Goal: Book appointment/travel/reservation

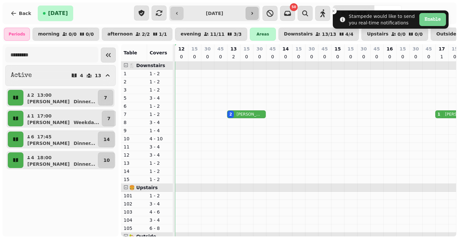
click at [259, 13] on button "button" at bounding box center [252, 13] width 13 height 13
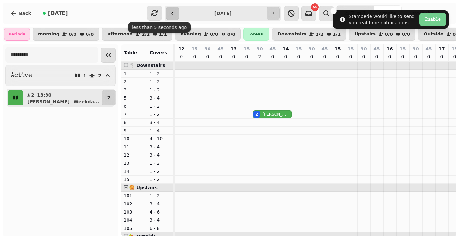
click at [175, 10] on button "button" at bounding box center [172, 13] width 13 height 13
type input "**********"
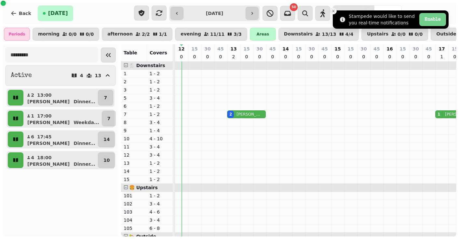
click at [336, 11] on button "Close toast" at bounding box center [333, 11] width 7 height 7
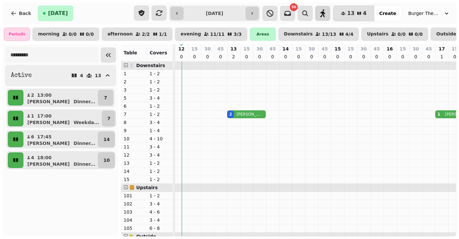
click at [326, 15] on icon "button" at bounding box center [323, 13] width 8 height 8
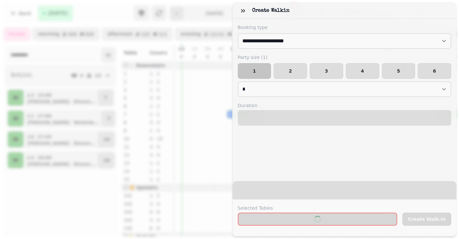
select select "****"
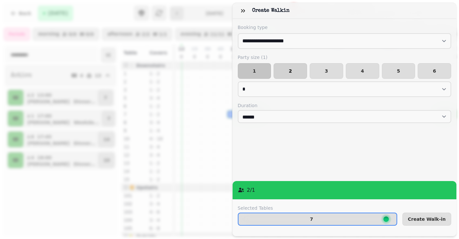
click at [287, 78] on button "2" at bounding box center [291, 71] width 34 height 16
select select "*"
click at [427, 217] on span "Create Walk-in" at bounding box center [427, 219] width 38 height 5
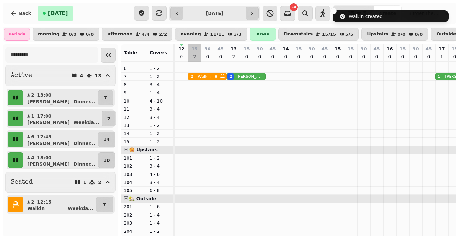
scroll to position [35, 0]
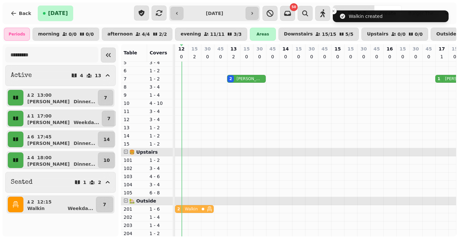
drag, startPoint x: 201, startPoint y: 80, endPoint x: 193, endPoint y: 209, distance: 129.5
click at [194, 212] on tbody "2 Walkin 2 [PERSON_NAME] 1 [PERSON_NAME] 4 [PERSON_NAME] 6 [PERSON_NAME] 2 Walk…" at bounding box center [448, 152] width 547 height 252
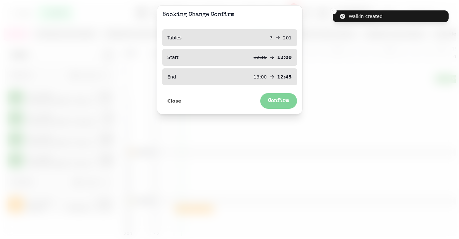
click at [276, 98] on span "Confirm" at bounding box center [278, 100] width 21 height 5
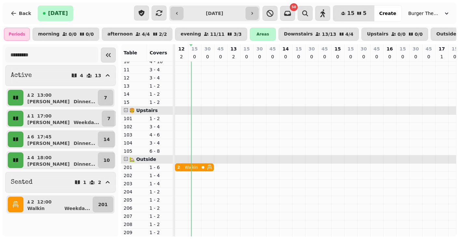
scroll to position [0, 0]
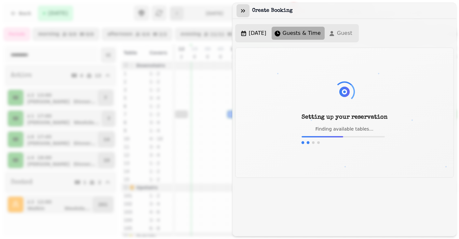
click at [247, 13] on button "button" at bounding box center [243, 10] width 13 height 13
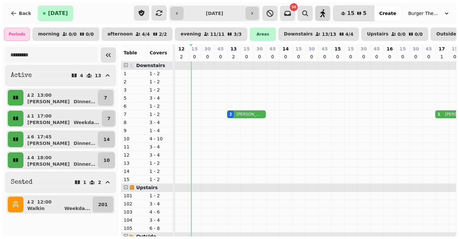
click at [327, 17] on icon "button" at bounding box center [323, 13] width 8 height 8
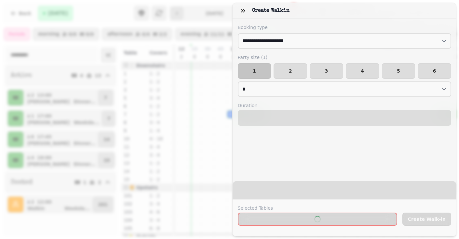
select select "****"
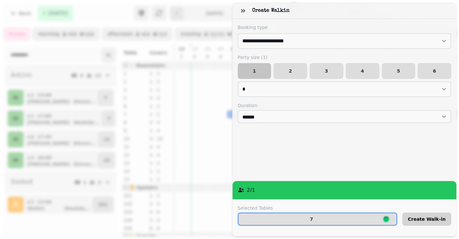
click at [420, 219] on span "Create Walk-in" at bounding box center [427, 219] width 38 height 5
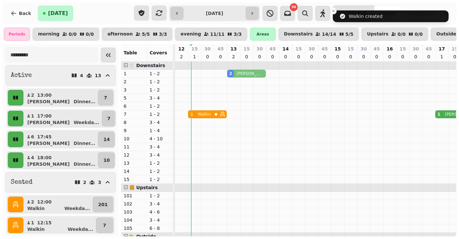
drag, startPoint x: 242, startPoint y: 115, endPoint x: 240, endPoint y: 75, distance: 40.4
click at [240, 75] on tbody "2 [PERSON_NAME] 1 Walkin 2 [PERSON_NAME] 1 [PERSON_NAME] 4 [PERSON_NAME] 6 [PER…" at bounding box center [448, 188] width 547 height 252
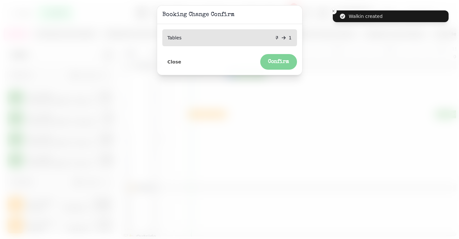
click at [284, 61] on span "Confirm" at bounding box center [278, 61] width 21 height 5
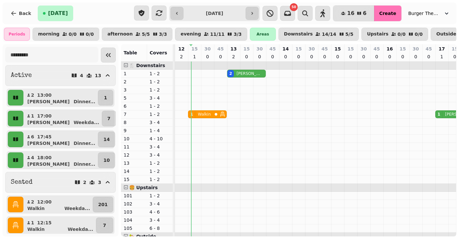
click at [384, 17] on button "Create" at bounding box center [387, 14] width 27 height 16
select select "****"
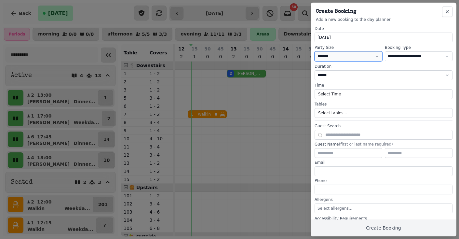
click at [339, 57] on select "* ***** * ****** * ****** * ****** * ****** * ****** * ****** * ****** * ******…" at bounding box center [349, 56] width 68 height 10
select select "*"
select select "****"
click at [333, 91] on button "Select Time" at bounding box center [384, 94] width 138 height 10
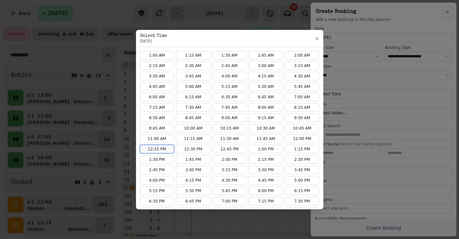
click at [162, 149] on button "12:15 PM" at bounding box center [157, 149] width 35 height 8
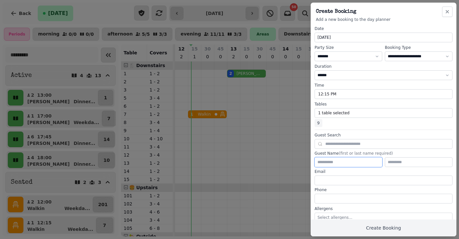
click at [339, 163] on input "text" at bounding box center [349, 162] width 68 height 10
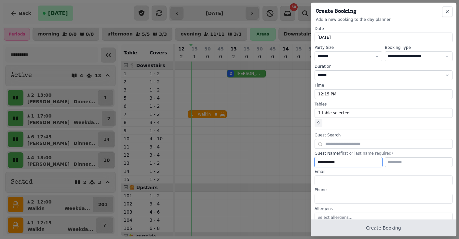
type input "**********"
click at [348, 230] on button "Create Booking" at bounding box center [384, 227] width 146 height 17
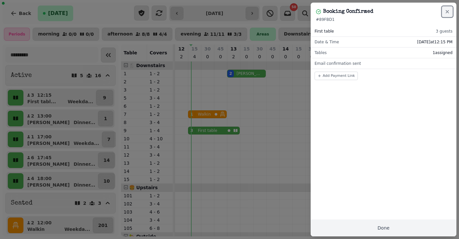
click at [449, 11] on icon "button" at bounding box center [447, 11] width 5 height 5
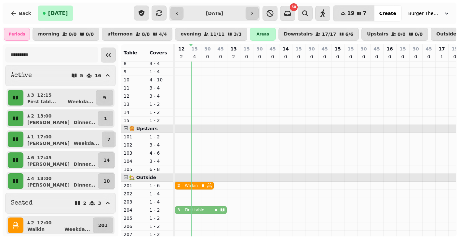
drag, startPoint x: 215, startPoint y: 95, endPoint x: 204, endPoint y: 213, distance: 118.3
click at [204, 212] on tbody "2 [PERSON_NAME] 1 Walkin 1 [PERSON_NAME] 3 First table 4 [PERSON_NAME] 6 [PERSO…" at bounding box center [448, 129] width 547 height 252
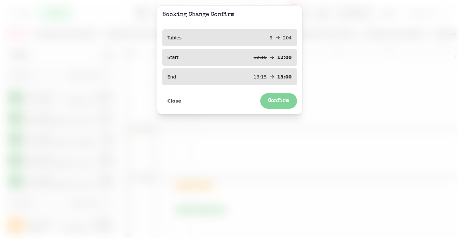
click at [275, 105] on button "Confirm" at bounding box center [278, 101] width 37 height 16
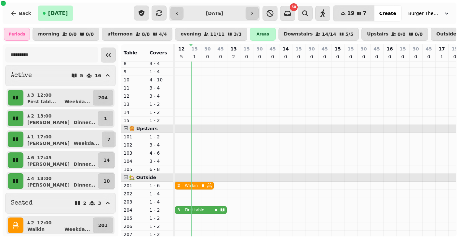
click at [189, 210] on p "First table" at bounding box center [194, 209] width 19 height 5
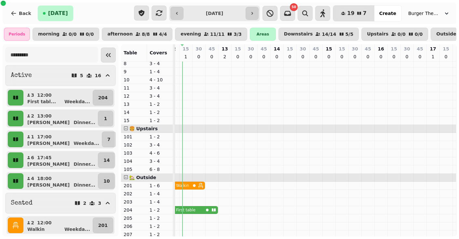
select select "**********"
select select "*"
select select "****"
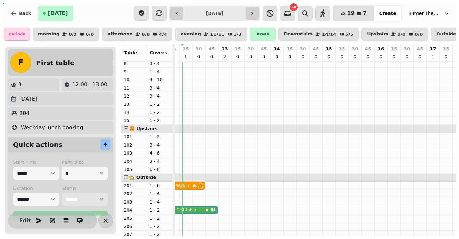
click at [91, 196] on select "**********" at bounding box center [85, 199] width 46 height 13
select select "******"
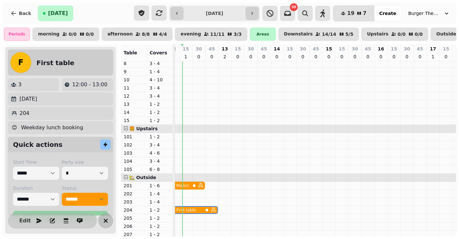
click at [102, 221] on icon "button" at bounding box center [106, 221] width 8 height 8
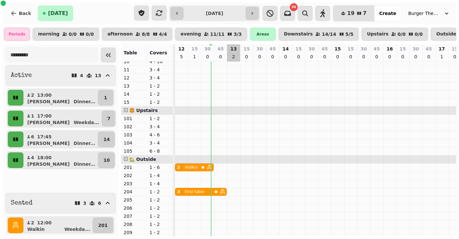
scroll to position [77, 0]
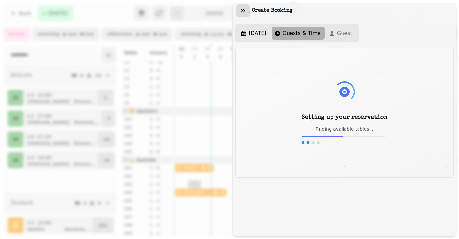
click at [244, 6] on button "button" at bounding box center [243, 10] width 13 height 13
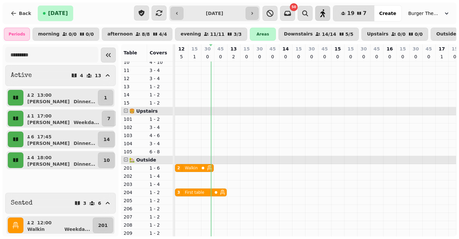
click at [326, 15] on icon "button" at bounding box center [323, 13] width 5 height 8
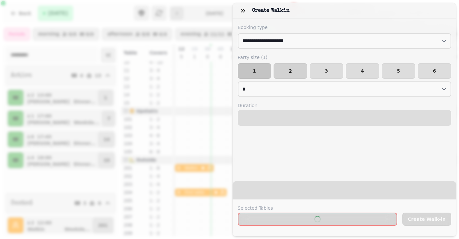
select select "****"
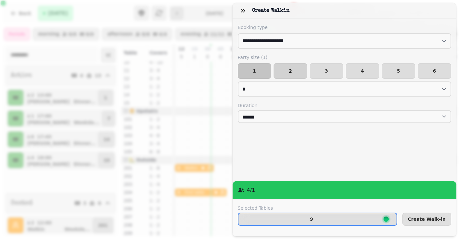
click at [292, 74] on button "2" at bounding box center [291, 71] width 34 height 16
select select "*"
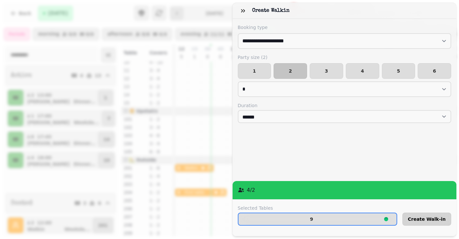
click at [435, 219] on span "Create Walk-in" at bounding box center [427, 219] width 38 height 5
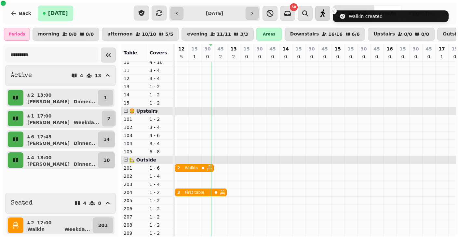
click at [327, 19] on button "button" at bounding box center [322, 13] width 15 height 15
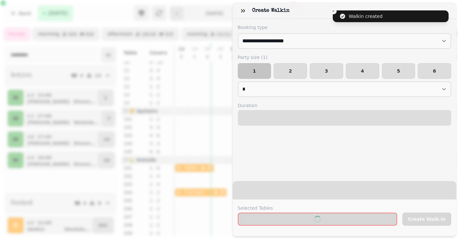
select select "****"
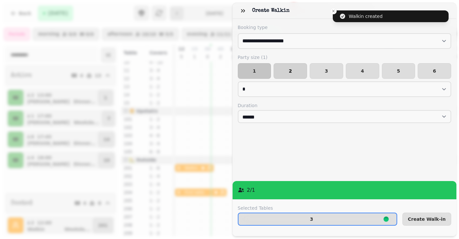
click at [291, 67] on button "2" at bounding box center [291, 71] width 34 height 16
select select "*"
click at [422, 213] on button "Create Walk-in" at bounding box center [427, 219] width 49 height 13
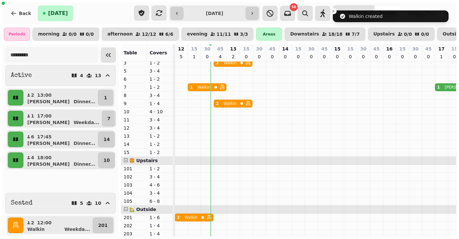
scroll to position [31, 0]
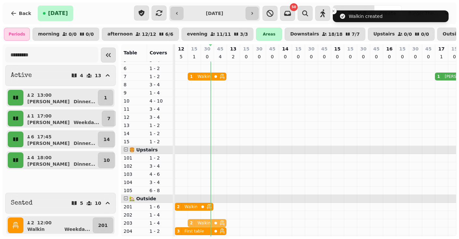
drag, startPoint x: 229, startPoint y: 89, endPoint x: 202, endPoint y: 220, distance: 133.9
click at [202, 220] on tbody "2 [PERSON_NAME] 2 Walkin 1 Walkin 1 [PERSON_NAME] 2 Walkin 4 [PERSON_NAME] 6 [P…" at bounding box center [448, 150] width 547 height 252
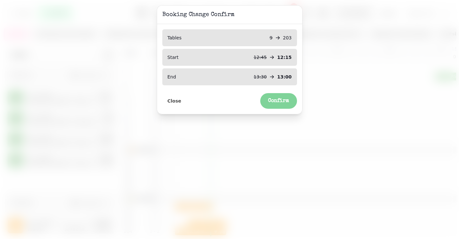
click at [272, 99] on span "Confirm" at bounding box center [278, 100] width 21 height 5
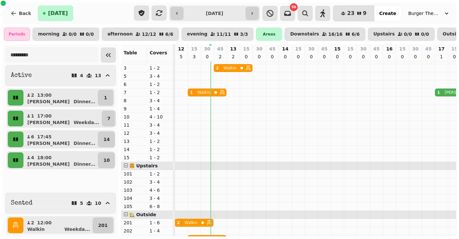
scroll to position [21, 0]
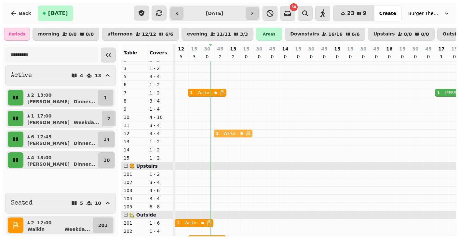
drag, startPoint x: 228, startPoint y: 70, endPoint x: 226, endPoint y: 132, distance: 61.9
click at [226, 133] on tbody "2 [PERSON_NAME] 2 Walkin 1 Walkin 1 [PERSON_NAME] 4 [PERSON_NAME] 2 Walkin 6 [P…" at bounding box center [448, 166] width 547 height 252
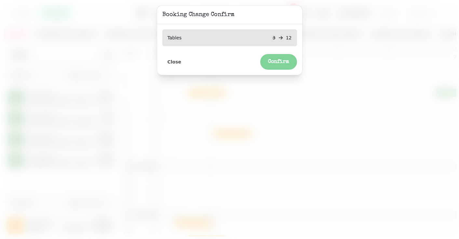
click at [273, 63] on span "Confirm" at bounding box center [278, 61] width 21 height 5
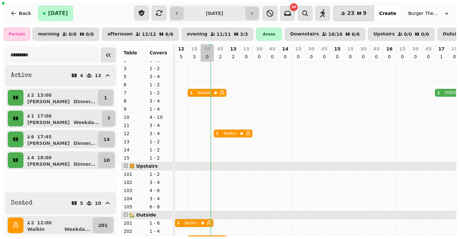
scroll to position [68, 0]
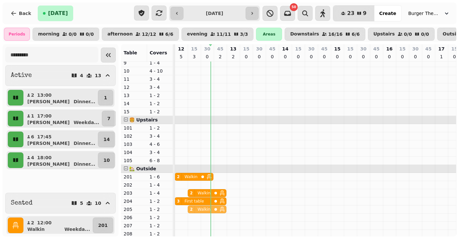
drag, startPoint x: 228, startPoint y: 88, endPoint x: 204, endPoint y: 209, distance: 123.5
click at [204, 209] on tbody "2 [PERSON_NAME] 1 Walkin 1 mustafa 4 [PERSON_NAME] 2 Walkin 6 [PERSON_NAME] 2 W…" at bounding box center [448, 120] width 547 height 252
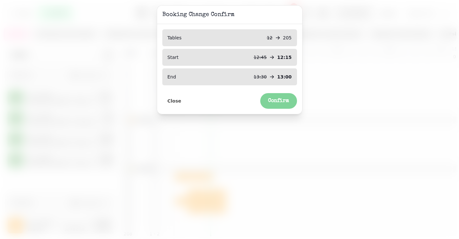
click at [273, 100] on span "Confirm" at bounding box center [278, 100] width 21 height 5
